Goal: Task Accomplishment & Management: Use online tool/utility

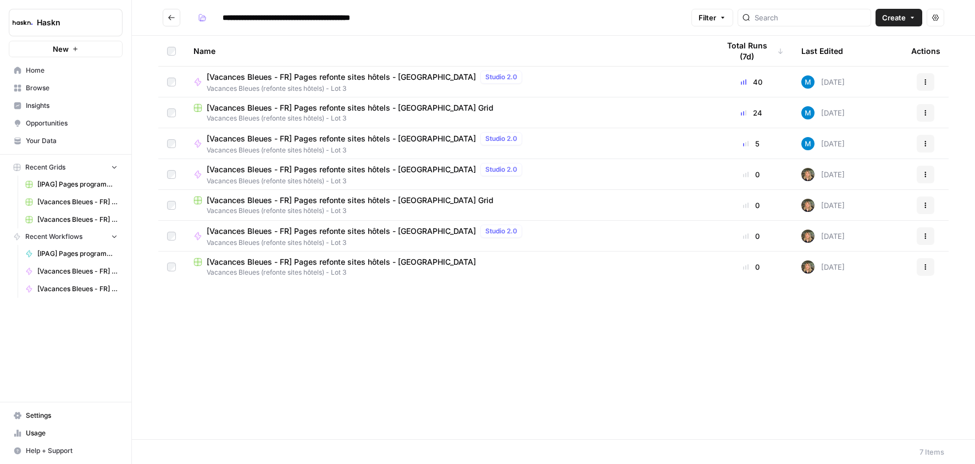
click at [170, 20] on icon "Go back" at bounding box center [172, 18] width 8 height 8
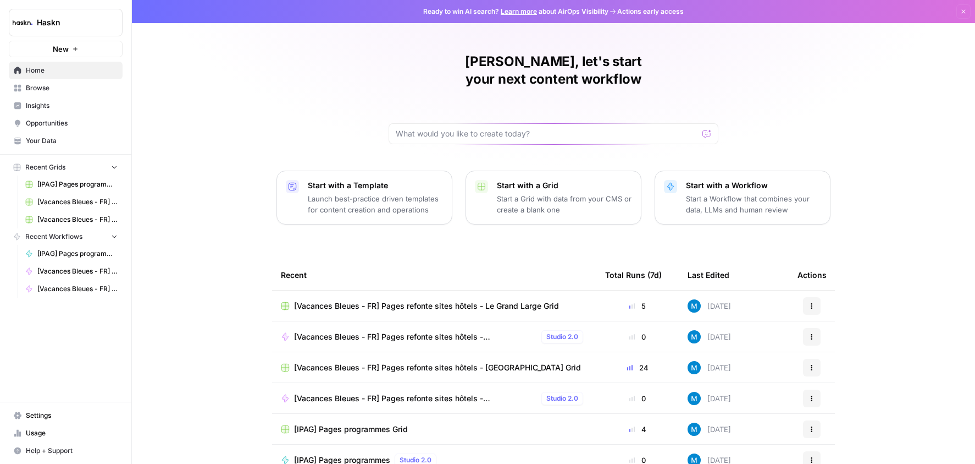
click at [43, 87] on span "Browse" at bounding box center [72, 88] width 92 height 10
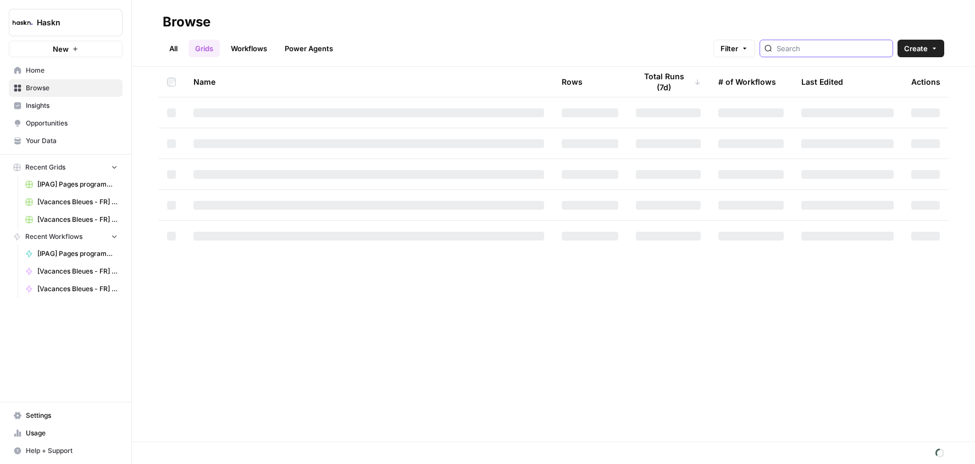
click at [837, 49] on input "search" at bounding box center [833, 48] width 112 height 11
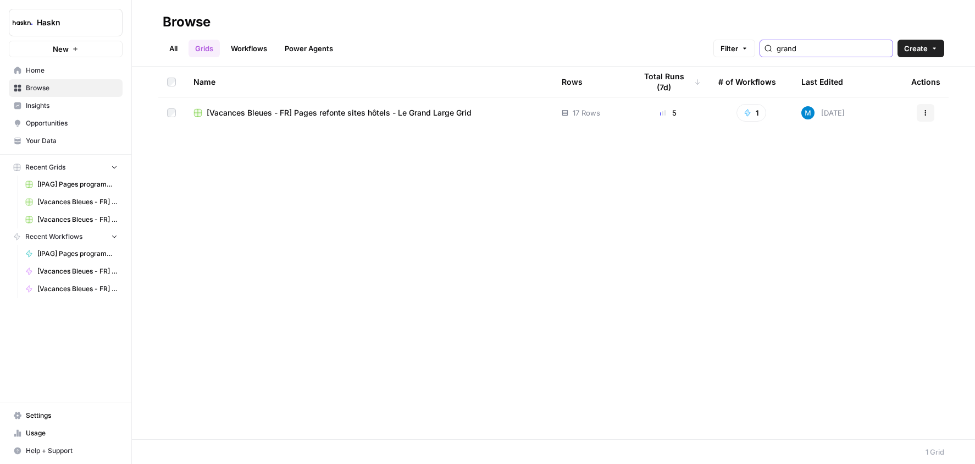
type input "grand"
click at [931, 114] on button "Actions" at bounding box center [926, 113] width 18 height 18
click at [889, 184] on span "Move To" at bounding box center [877, 178] width 88 height 11
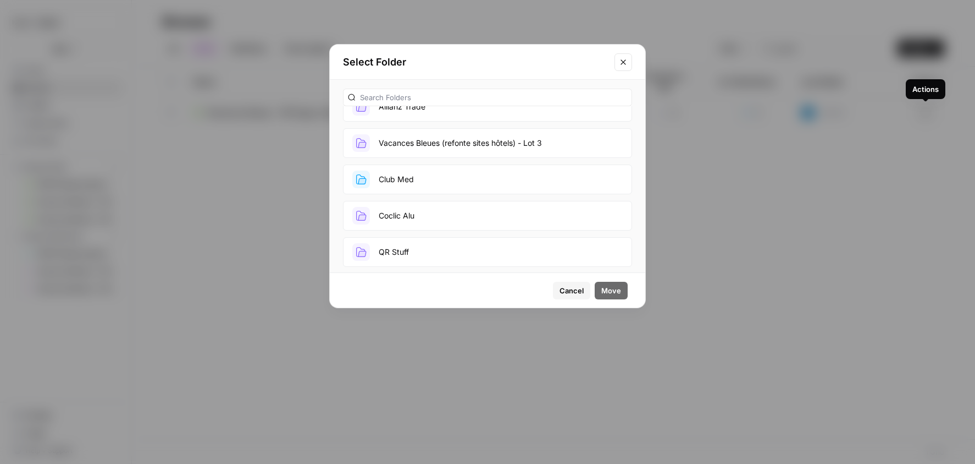
scroll to position [330, 0]
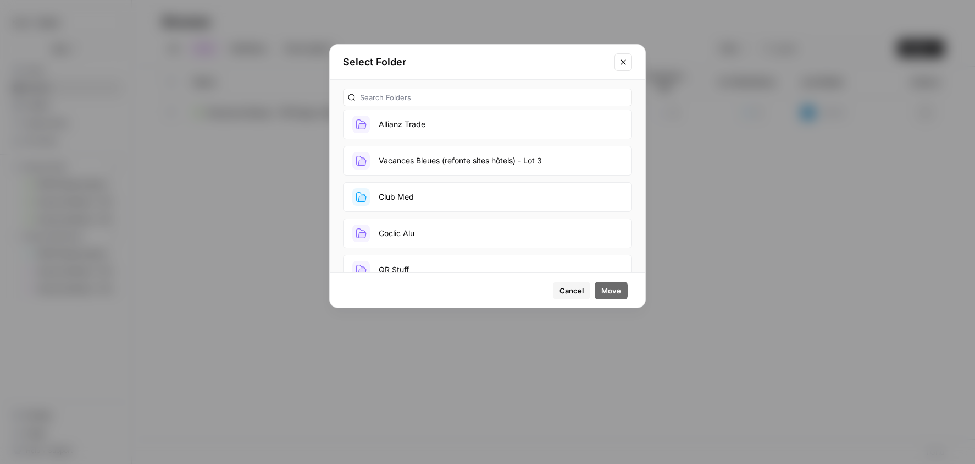
click at [480, 163] on button "Vacances Bleues (refonte sites hôtels) - Lot 3" at bounding box center [487, 161] width 289 height 30
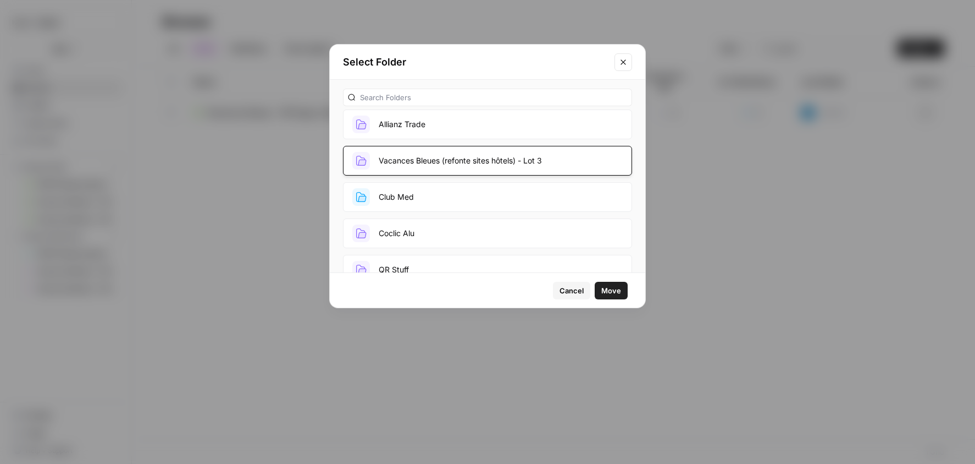
click at [600, 288] on button "Move" at bounding box center [611, 291] width 33 height 18
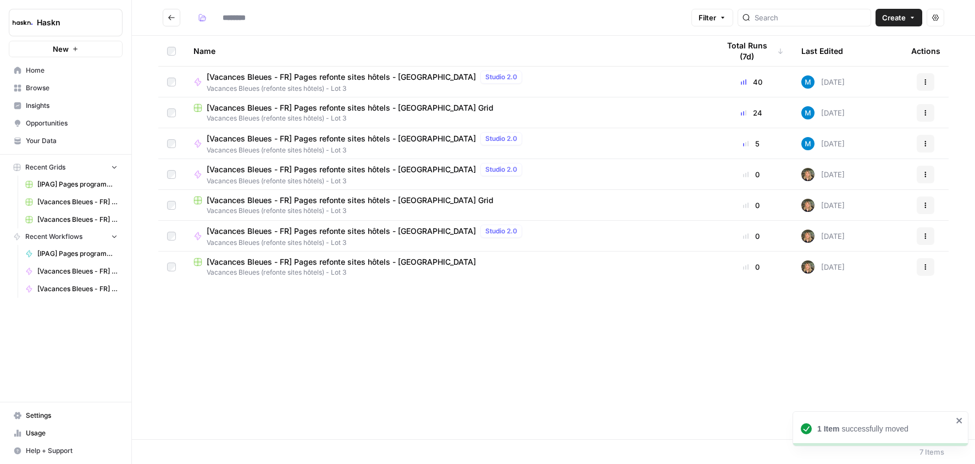
type input "**********"
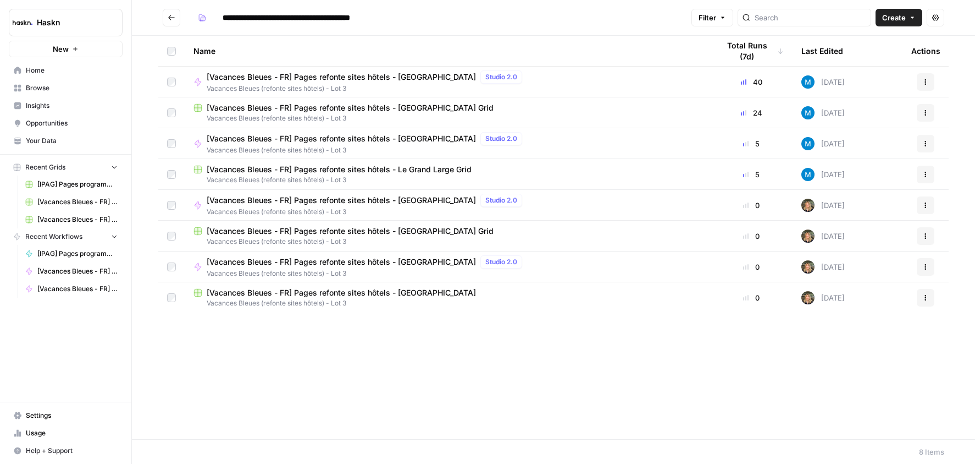
click at [389, 167] on span "[Vacances Bleues - FR] Pages refonte sites hôtels - Le Grand Large Grid" at bounding box center [339, 169] width 265 height 11
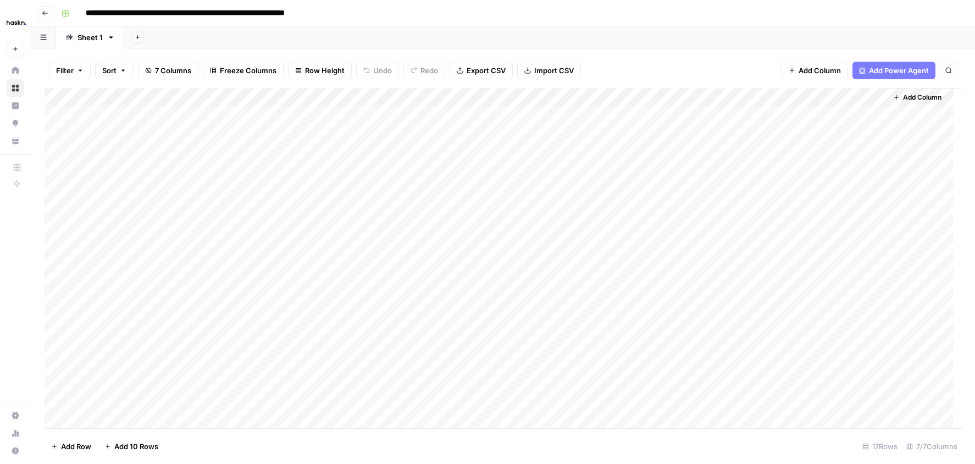
drag, startPoint x: 440, startPoint y: 156, endPoint x: 446, endPoint y: 156, distance: 6.0
click at [440, 156] on div "Add Column" at bounding box center [504, 258] width 918 height 340
click at [876, 157] on div "Add Column" at bounding box center [504, 258] width 918 height 340
